Goal: Find specific page/section: Find specific page/section

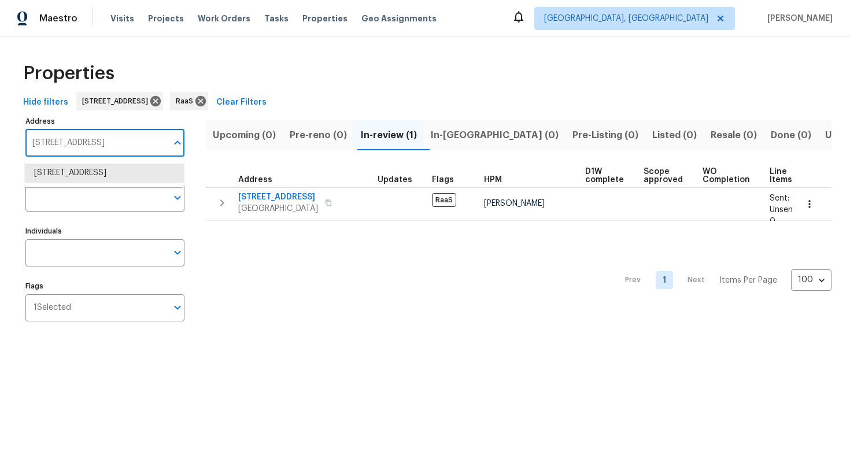
click at [95, 143] on input "[STREET_ADDRESS]" at bounding box center [96, 143] width 142 height 27
paste input "[STREET_ADDRESS]"
type input "[STREET_ADDRESS]"
click at [85, 172] on li "[STREET_ADDRESS]" at bounding box center [104, 173] width 159 height 19
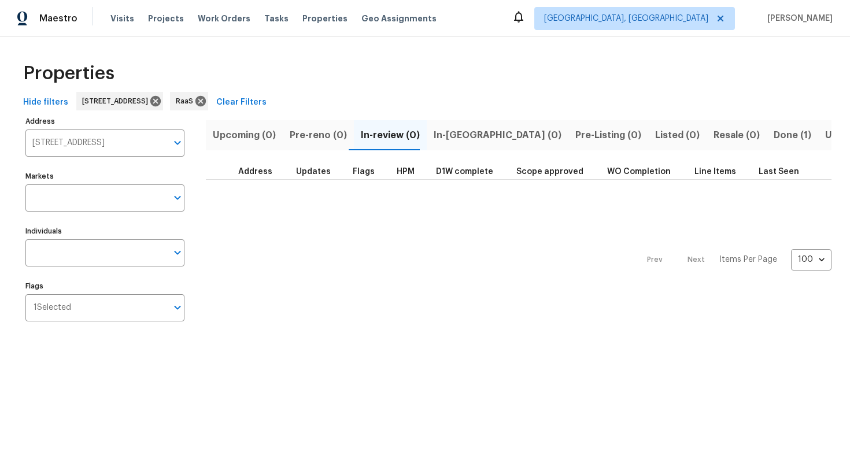
click at [774, 137] on span "Done (1)" at bounding box center [793, 135] width 38 height 16
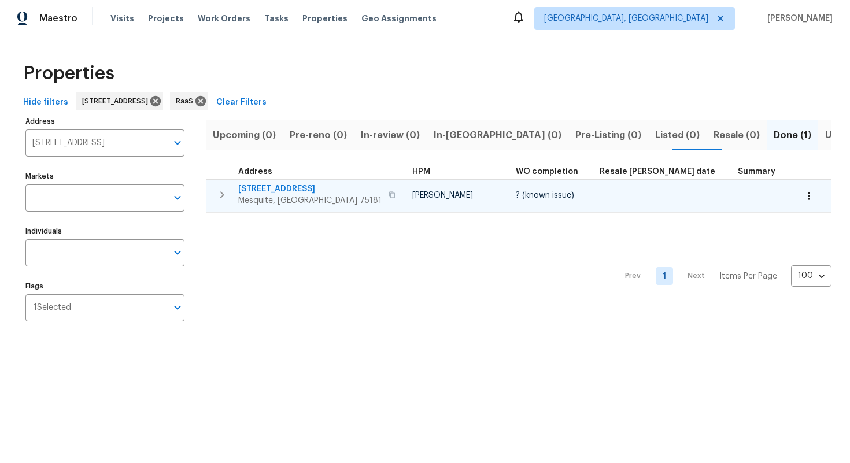
click at [272, 189] on span "[STREET_ADDRESS]" at bounding box center [309, 189] width 143 height 12
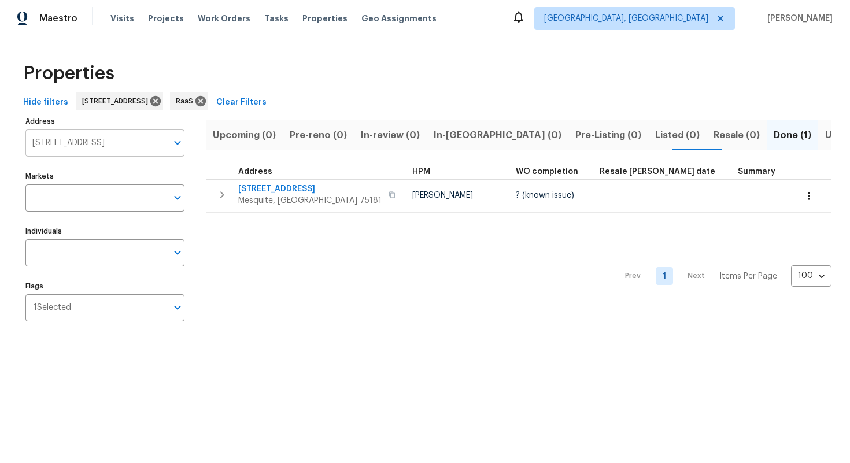
click at [91, 135] on input "[STREET_ADDRESS]" at bounding box center [96, 143] width 142 height 27
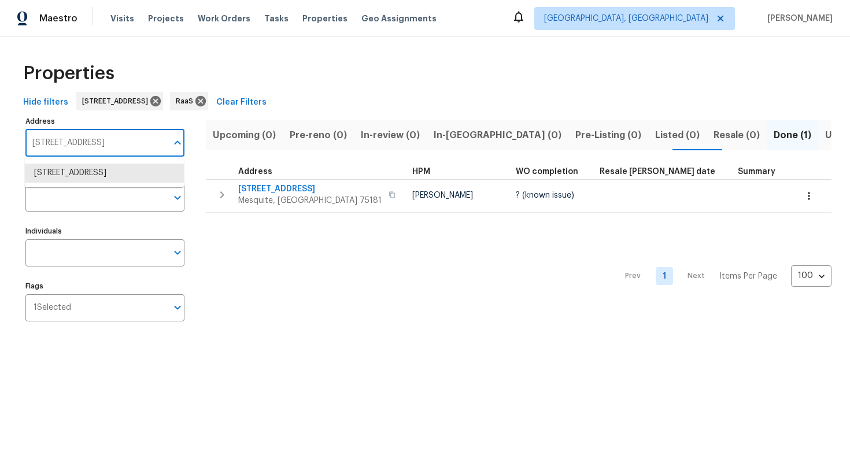
paste input "[STREET_ADDRESS]"
type input "[STREET_ADDRESS]"
click at [94, 176] on li "[STREET_ADDRESS]" at bounding box center [104, 173] width 159 height 19
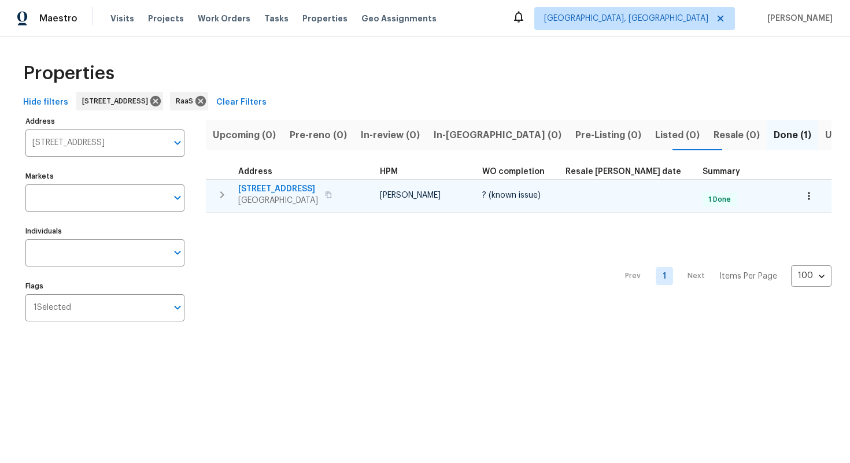
click at [334, 191] on div "[STREET_ADDRESS]" at bounding box center [303, 194] width 130 height 23
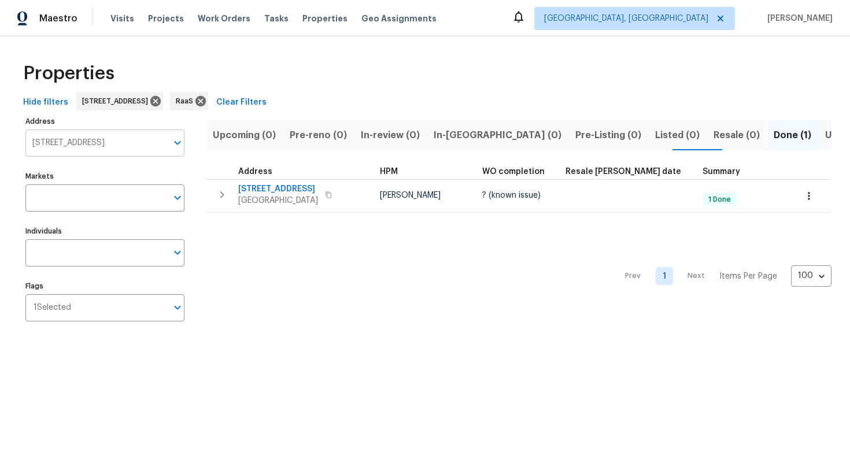
click at [101, 143] on input "[STREET_ADDRESS]" at bounding box center [96, 143] width 142 height 27
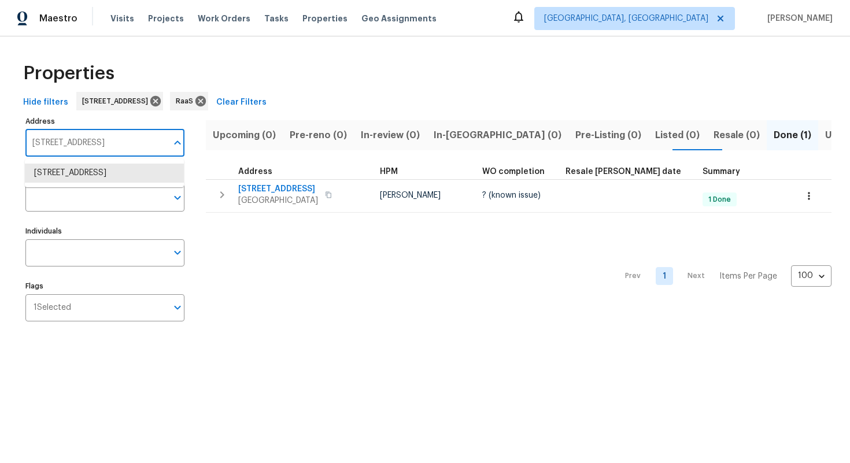
paste input "[STREET_ADDRESS]"
type input "[STREET_ADDRESS]"
click at [75, 176] on li "[STREET_ADDRESS]" at bounding box center [104, 173] width 159 height 19
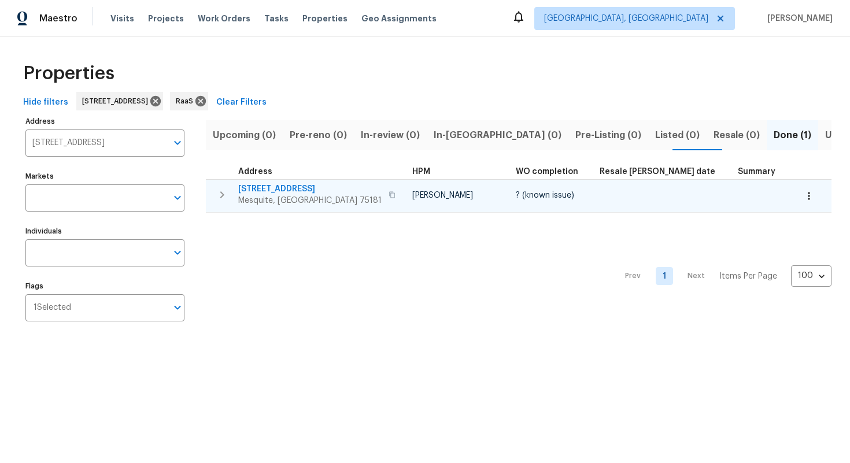
click at [358, 194] on div "[STREET_ADDRESS][PERSON_NAME]" at bounding box center [318, 194] width 161 height 23
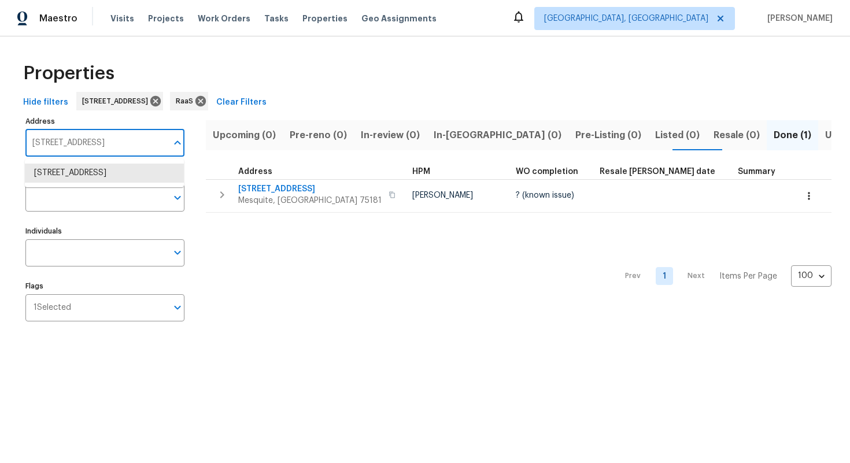
click at [114, 135] on input "[STREET_ADDRESS]" at bounding box center [96, 143] width 142 height 27
paste input "[STREET_ADDRESS][PERSON_NAME]"
type input "[STREET_ADDRESS][PERSON_NAME]"
click at [86, 179] on li "[STREET_ADDRESS][PERSON_NAME]" at bounding box center [104, 173] width 159 height 19
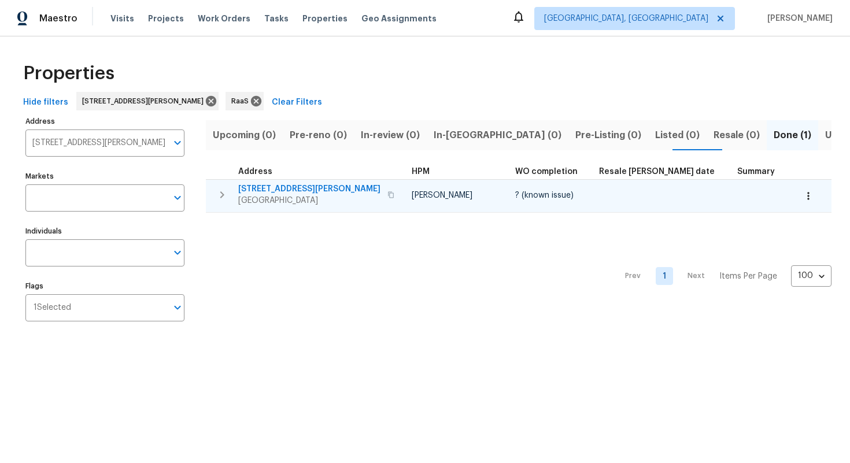
click at [278, 187] on span "[STREET_ADDRESS][PERSON_NAME]" at bounding box center [309, 189] width 142 height 12
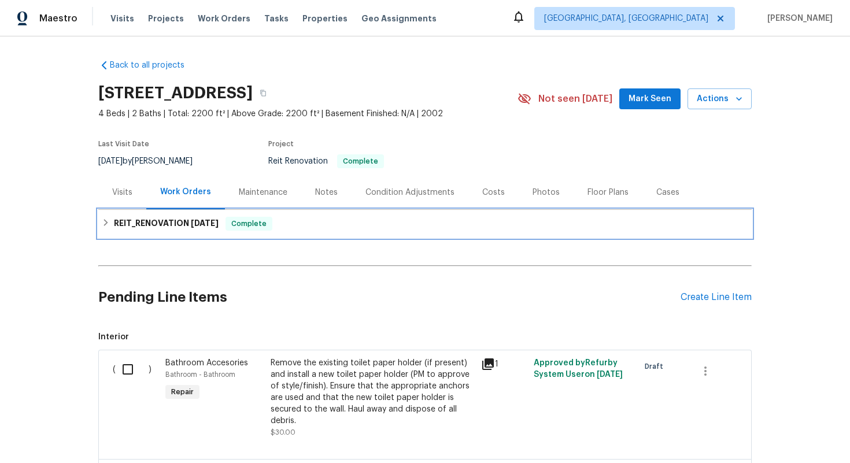
click at [436, 223] on div "REIT_RENOVATION 9/23/25 Complete" at bounding box center [425, 224] width 647 height 14
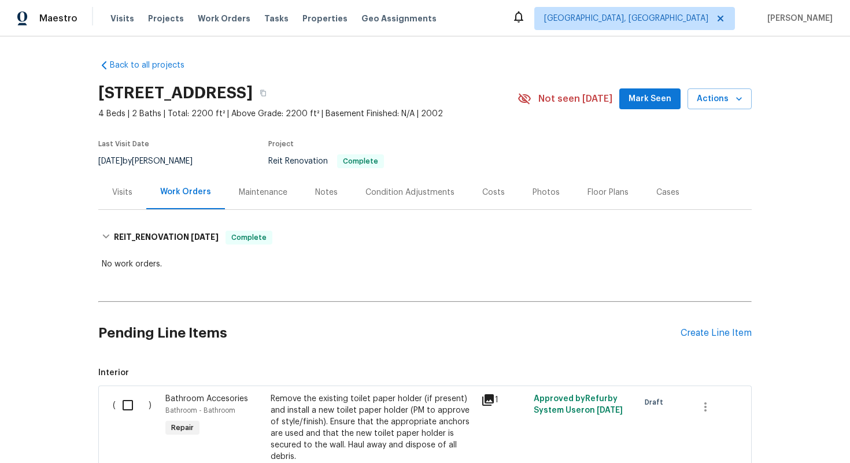
click at [492, 193] on div "Costs" at bounding box center [493, 193] width 23 height 12
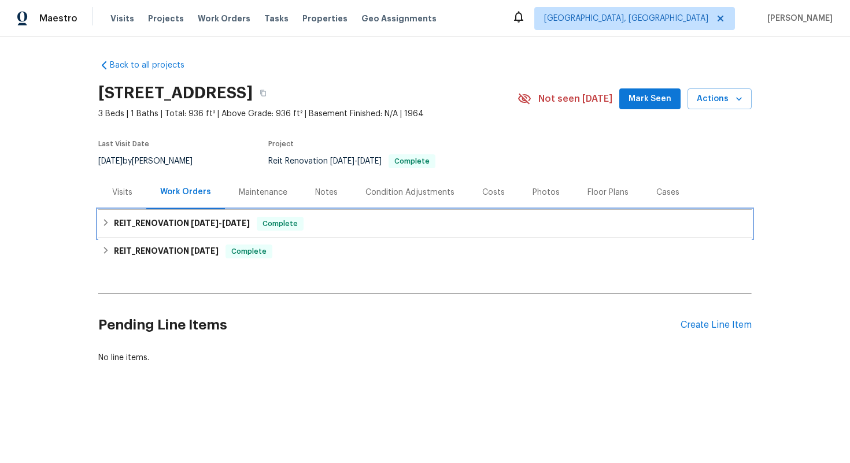
click at [229, 225] on span "9/8/25" at bounding box center [236, 223] width 28 height 8
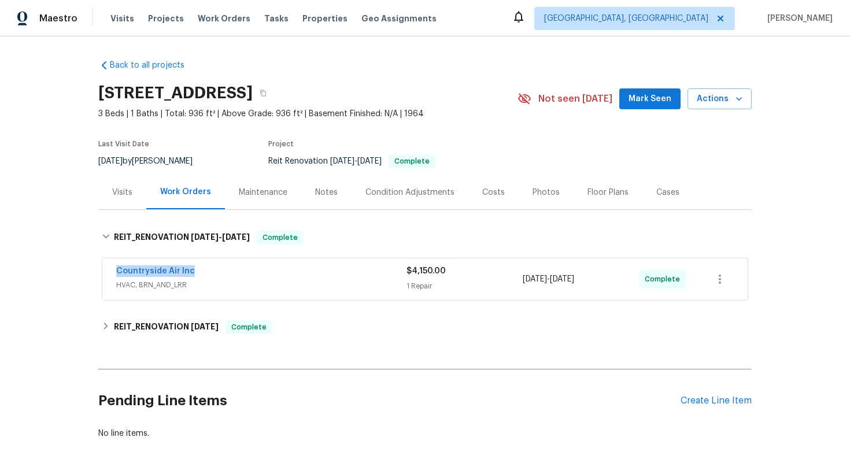
drag, startPoint x: 112, startPoint y: 270, endPoint x: 240, endPoint y: 274, distance: 128.5
click at [240, 274] on div "Countryside Air Inc HVAC, BRN_AND_LRR $4,150.00 1 Repair 9/8/2025 - 9/8/2025 Co…" at bounding box center [425, 280] width 646 height 42
copy link "Countryside Air Inc"
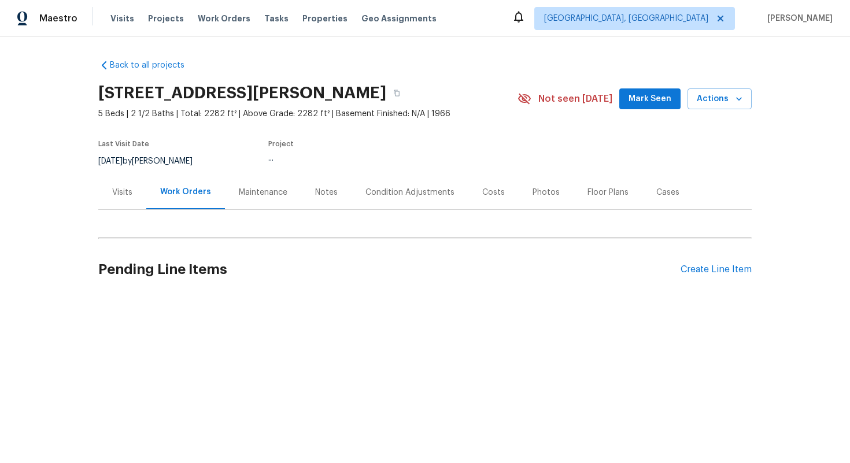
click at [482, 197] on div "Back to all projects 2309 E Mitchell St, Arlington, TX 76010 5 Beds | 2 1/2 Bat…" at bounding box center [425, 178] width 654 height 256
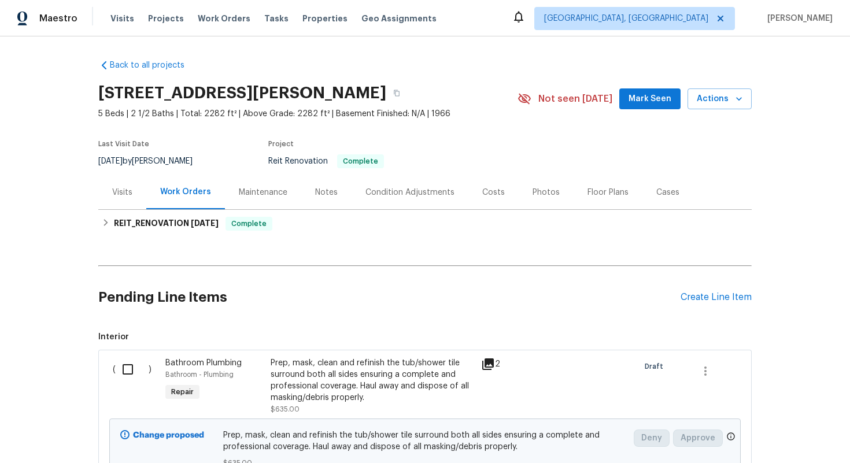
click at [488, 194] on div "Costs" at bounding box center [493, 193] width 23 height 12
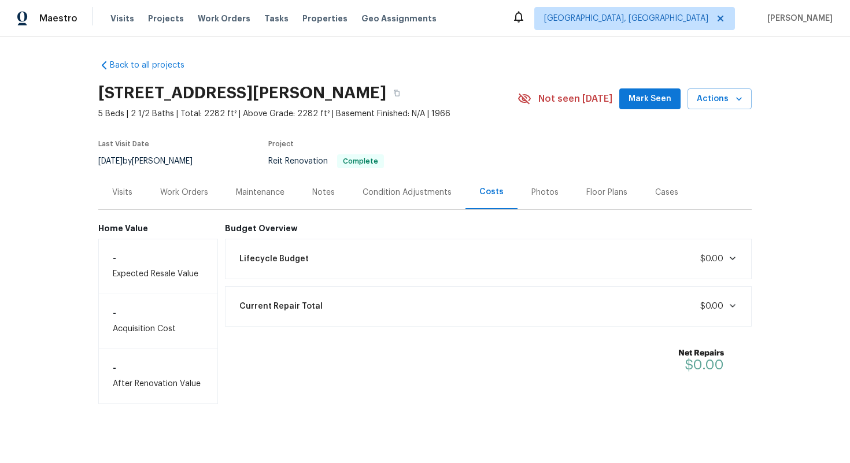
click at [185, 201] on div "Work Orders" at bounding box center [184, 192] width 76 height 34
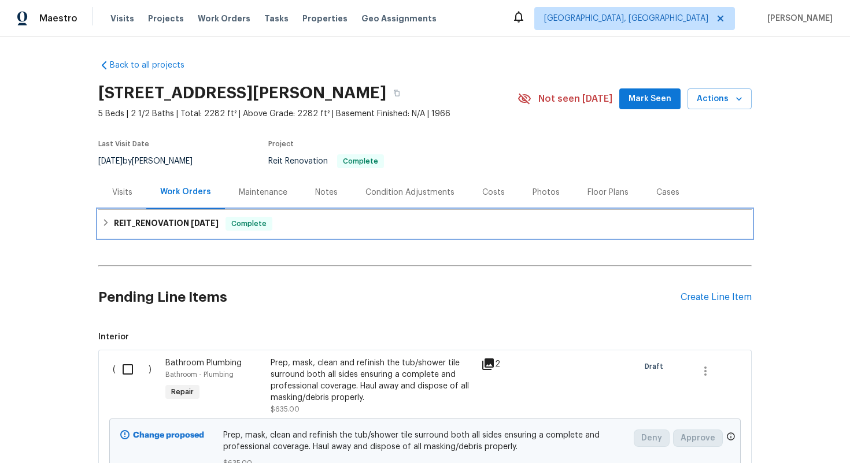
click at [253, 226] on span "Complete" at bounding box center [249, 224] width 45 height 12
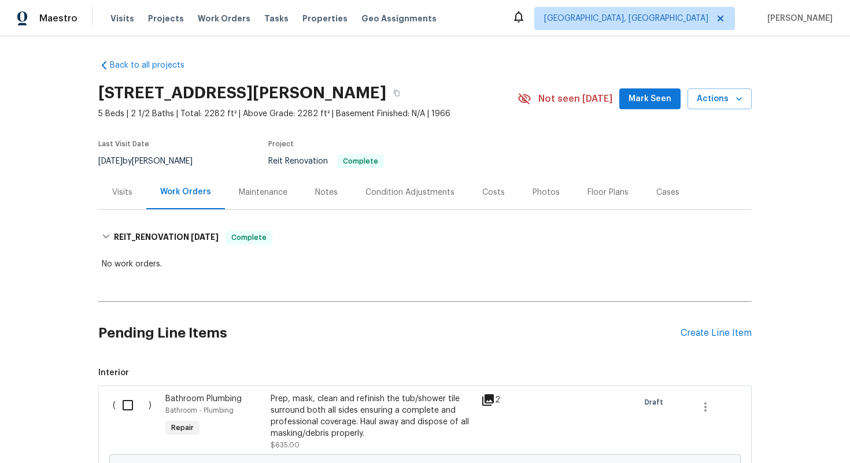
click at [496, 187] on div "Costs" at bounding box center [493, 193] width 23 height 12
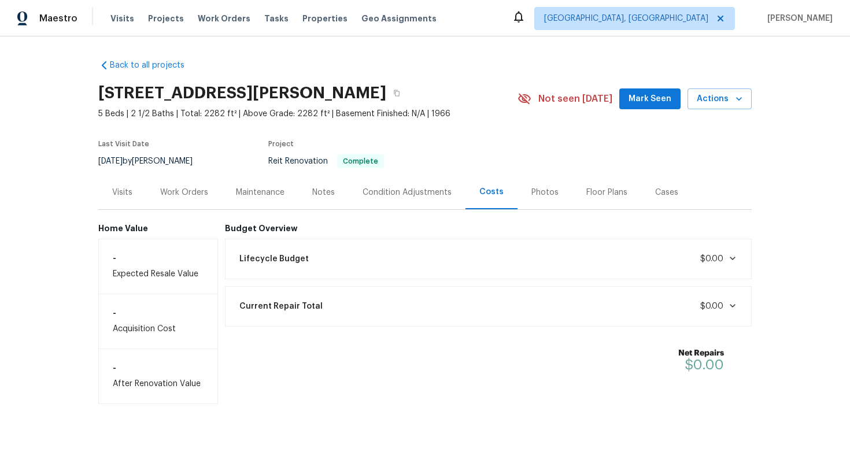
click at [182, 196] on div "Work Orders" at bounding box center [184, 193] width 48 height 12
